Goal: Find specific page/section: Find specific page/section

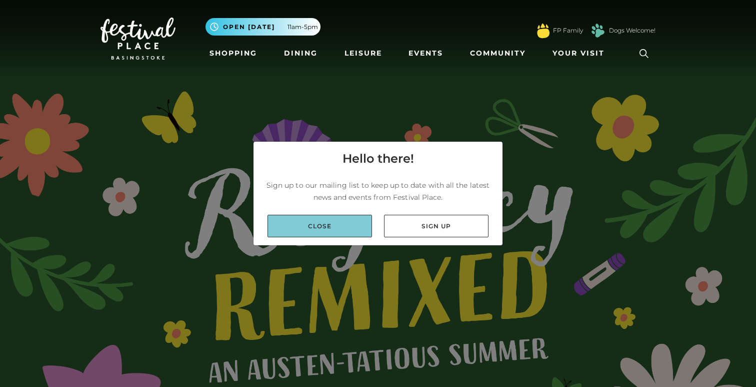
click at [347, 218] on link "Close" at bounding box center [320, 226] width 105 height 23
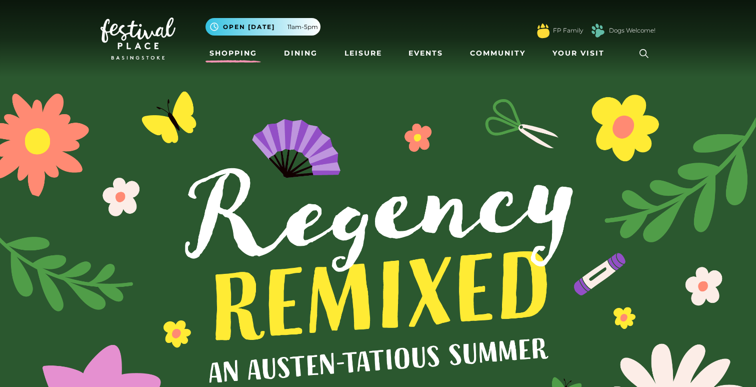
click at [225, 56] on link "Shopping" at bounding box center [234, 53] width 56 height 19
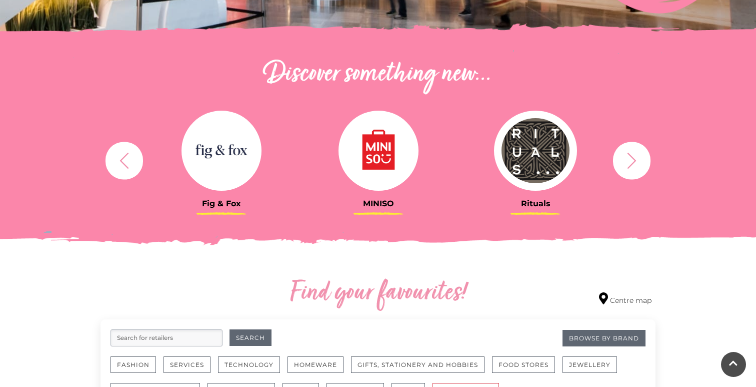
scroll to position [321, 0]
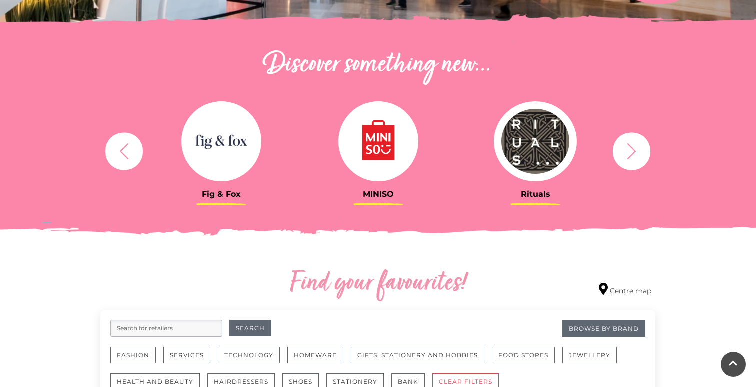
click at [633, 160] on button "button" at bounding box center [632, 151] width 38 height 38
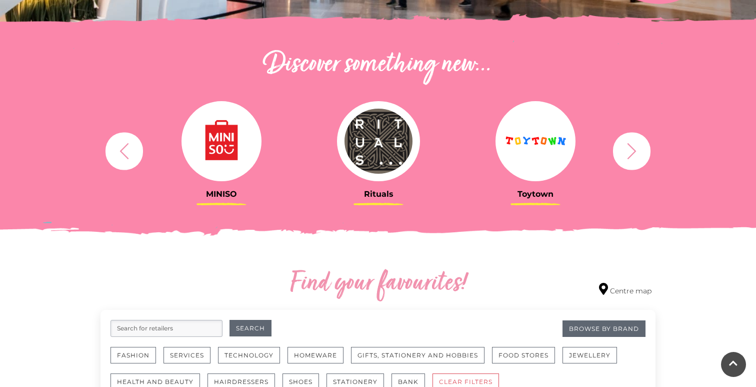
click at [633, 160] on button "button" at bounding box center [632, 151] width 38 height 38
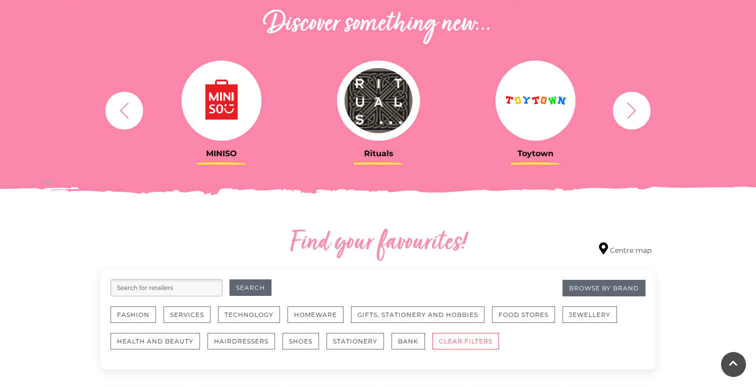
scroll to position [364, 0]
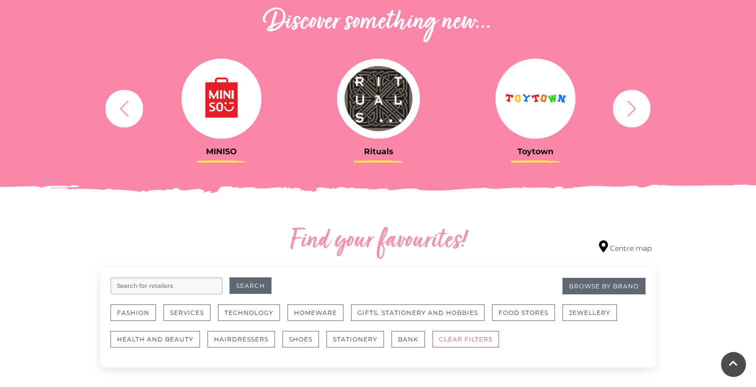
click at [142, 283] on input "search" at bounding box center [167, 285] width 112 height 17
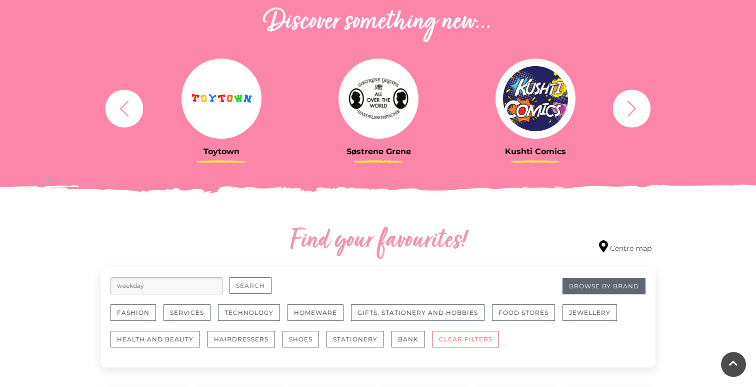
type input "weekday"
click at [249, 280] on button "Search" at bounding box center [251, 285] width 42 height 17
